Goal: Task Accomplishment & Management: Use online tool/utility

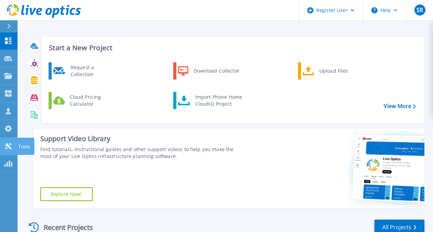
click at [9, 149] on icon at bounding box center [8, 146] width 8 height 7
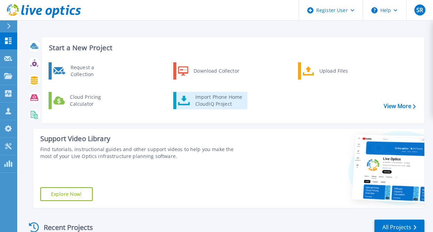
click at [209, 96] on div "Import Phone Home CloudIQ Project" at bounding box center [219, 101] width 54 height 14
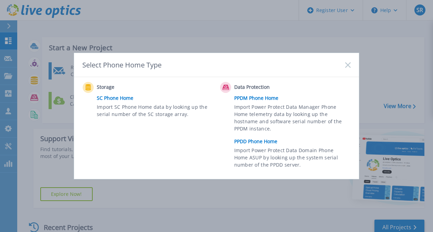
click at [123, 96] on link "SC Phone Home" at bounding box center [157, 98] width 120 height 10
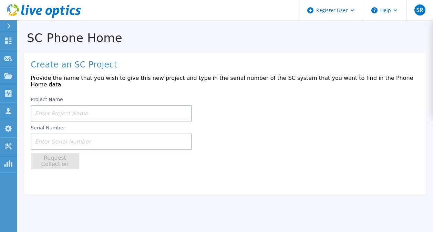
click at [251, 121] on div "Project Name Serial Number Request Collection" at bounding box center [225, 131] width 389 height 76
click at [7, 27] on icon at bounding box center [9, 26] width 4 height 6
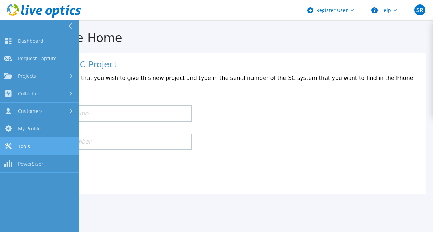
click at [57, 142] on link "Tools Tools" at bounding box center [39, 147] width 79 height 18
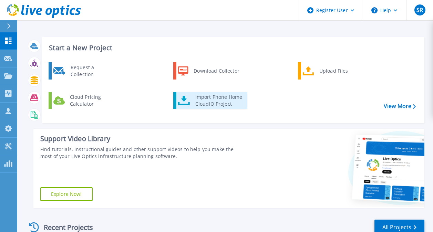
click at [217, 103] on div "Import Phone Home CloudIQ Project" at bounding box center [219, 101] width 54 height 14
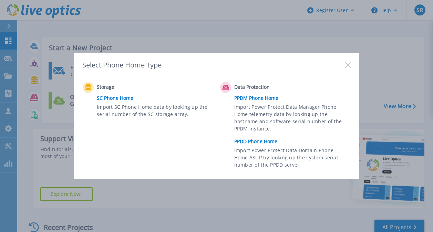
click at [349, 65] on icon at bounding box center [348, 65] width 6 height 6
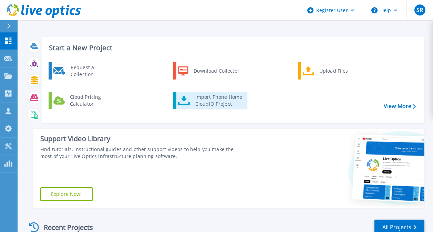
click at [225, 95] on div "Import Phone Home CloudIQ Project" at bounding box center [219, 101] width 54 height 14
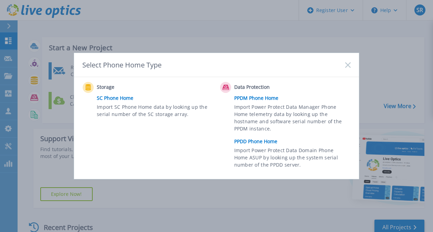
click at [121, 102] on link "SC Phone Home" at bounding box center [157, 98] width 120 height 10
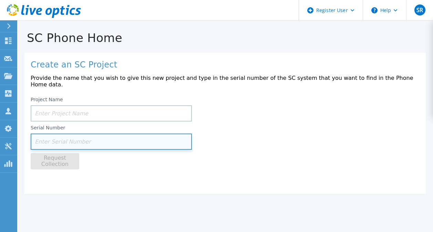
click at [66, 137] on input at bounding box center [111, 142] width 161 height 16
paste input "GC7N7N2"
type input "GC7N7N2"
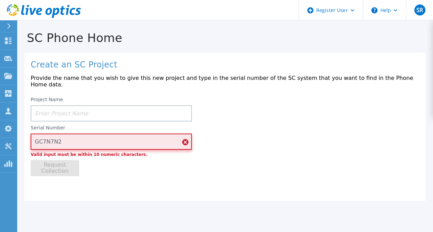
drag, startPoint x: 71, startPoint y: 138, endPoint x: 28, endPoint y: 137, distance: 43.8
click at [28, 137] on div "Create an SC Project Provide the name that you wish to give this new project an…" at bounding box center [224, 127] width 401 height 148
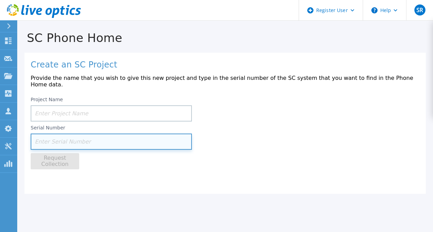
click at [80, 137] on input at bounding box center [111, 142] width 161 height 16
paste input "CN0VVVPJFC"
type input "CN0VVVPJFC"
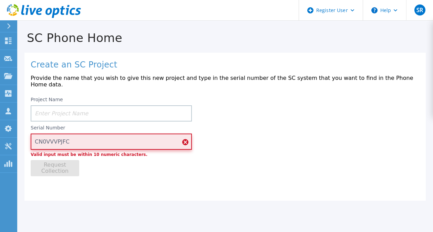
drag, startPoint x: 70, startPoint y: 134, endPoint x: 25, endPoint y: 135, distance: 44.1
click at [25, 135] on div "Create an SC Project Provide the name that you wish to give this new project an…" at bounding box center [224, 127] width 401 height 148
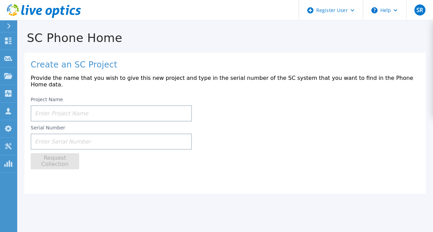
click at [188, 171] on div "Create an SC Project Provide the name that you wish to give this new project an…" at bounding box center [224, 123] width 401 height 141
